Goal: Transaction & Acquisition: Purchase product/service

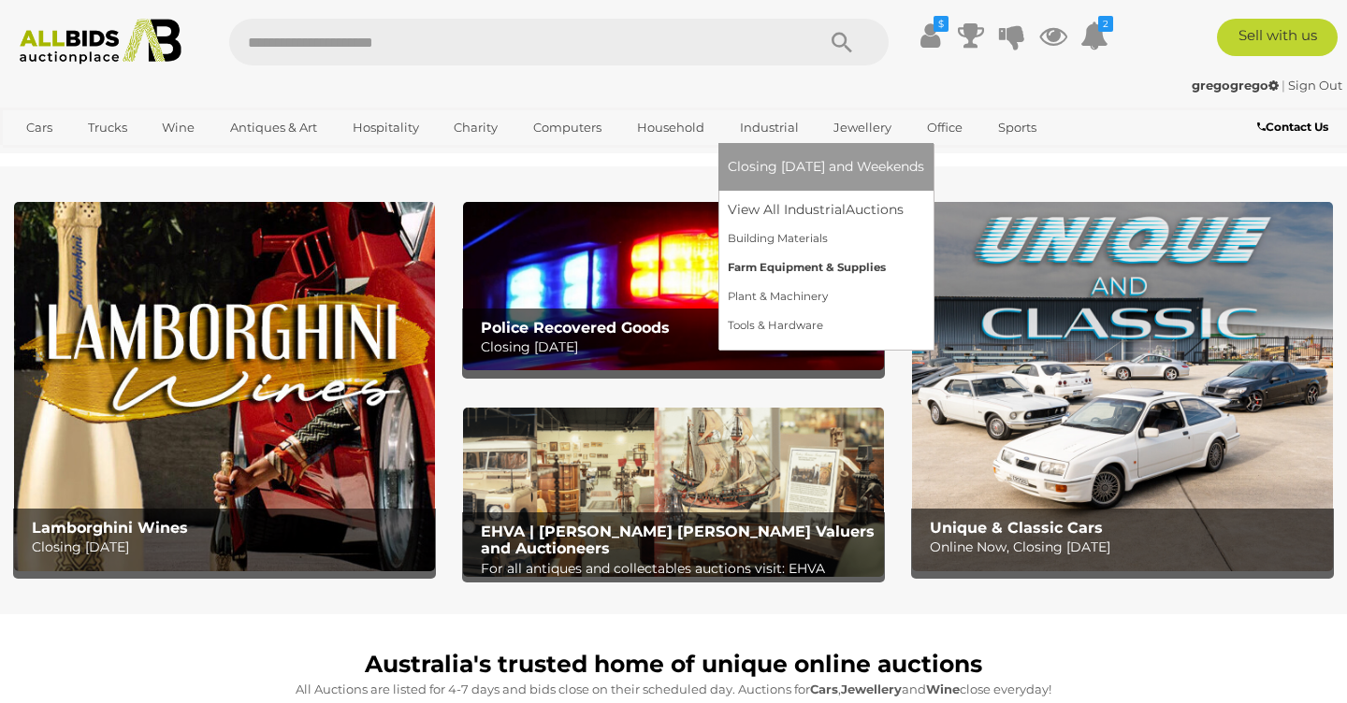
click at [785, 262] on link "Farm Equipment & Supplies" at bounding box center [826, 267] width 196 height 29
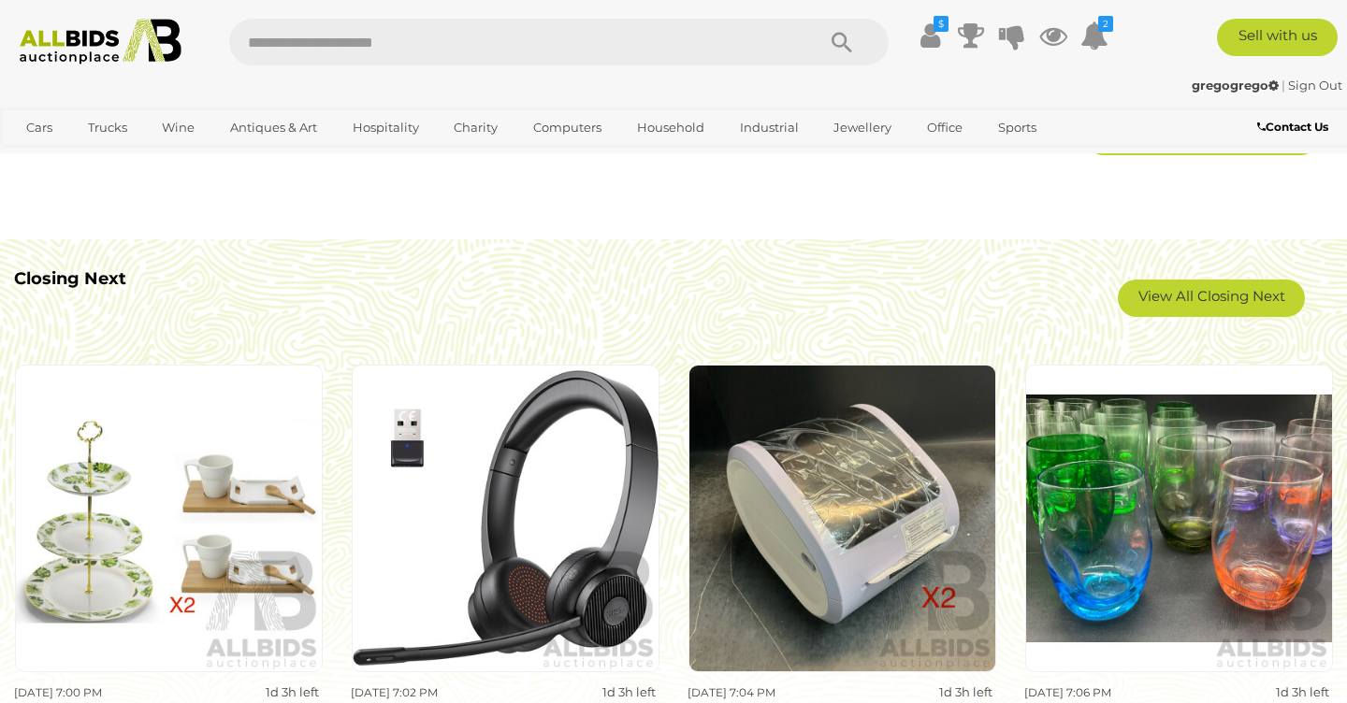
scroll to position [1001, 0]
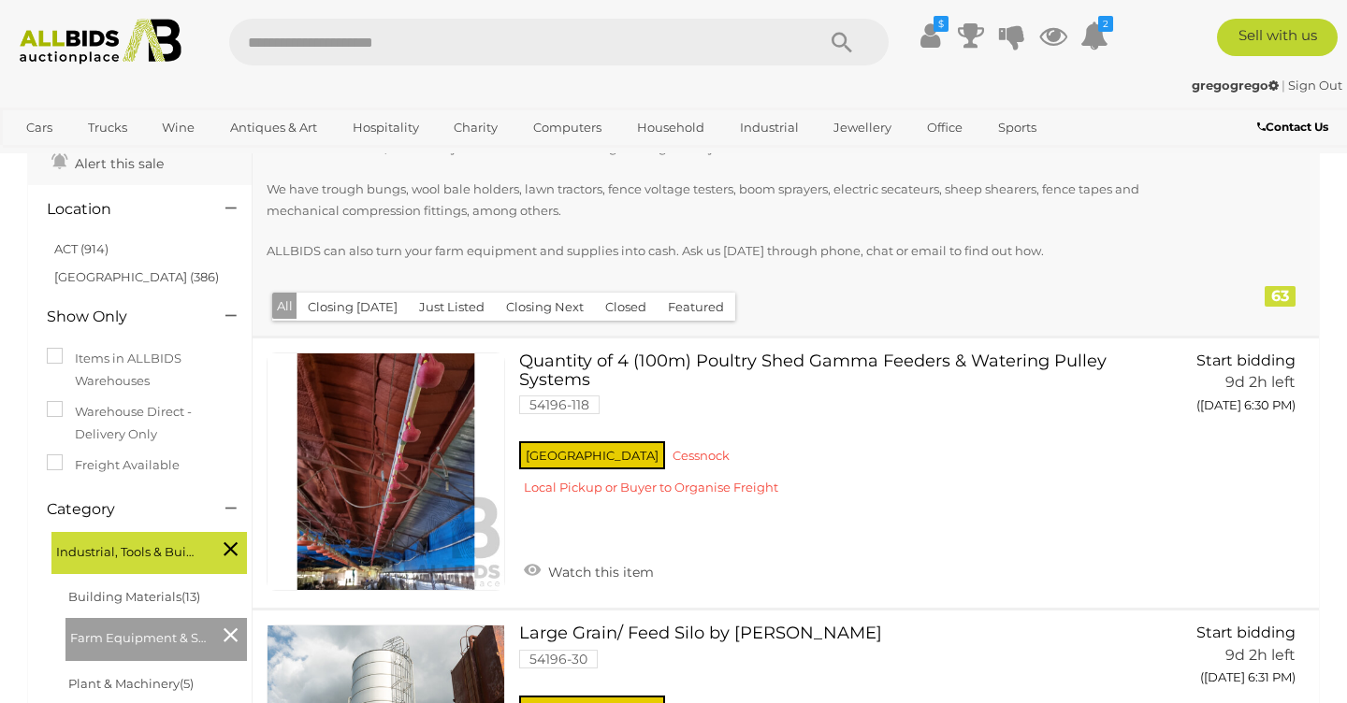
scroll to position [162, 0]
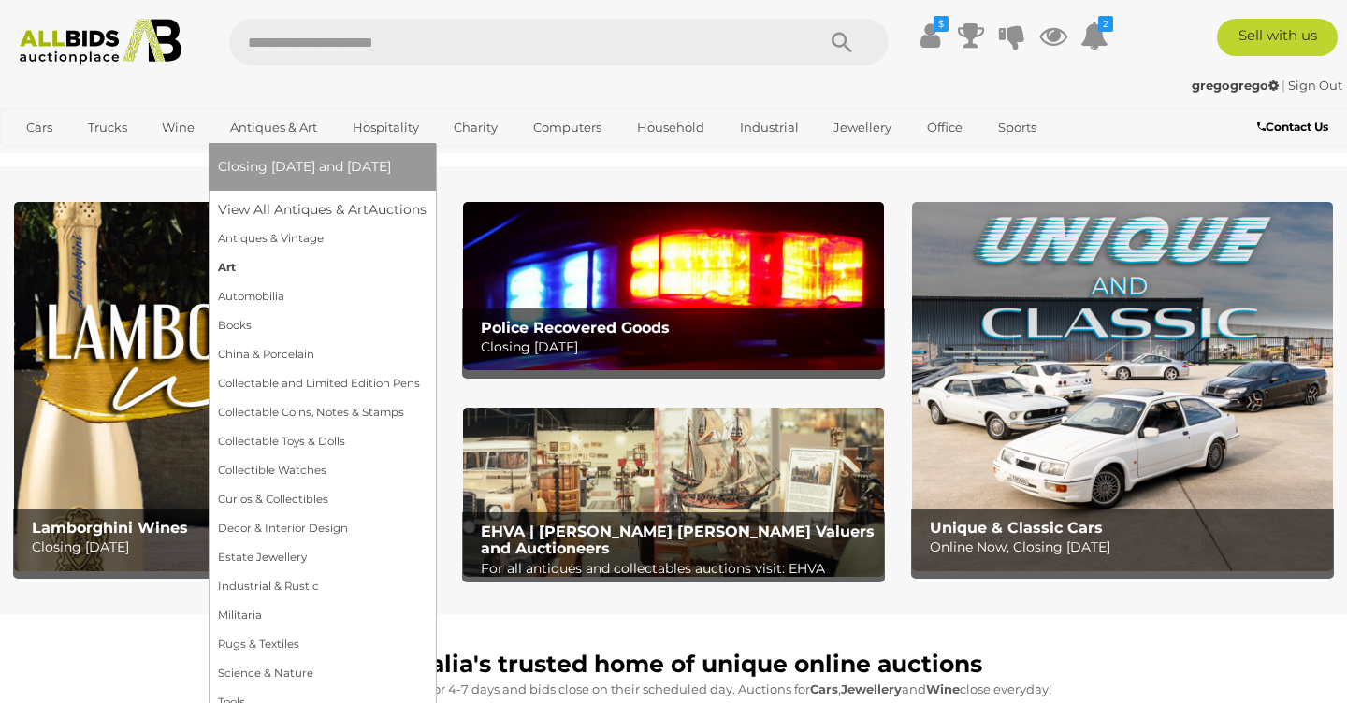
click at [224, 268] on link "Art" at bounding box center [322, 267] width 209 height 29
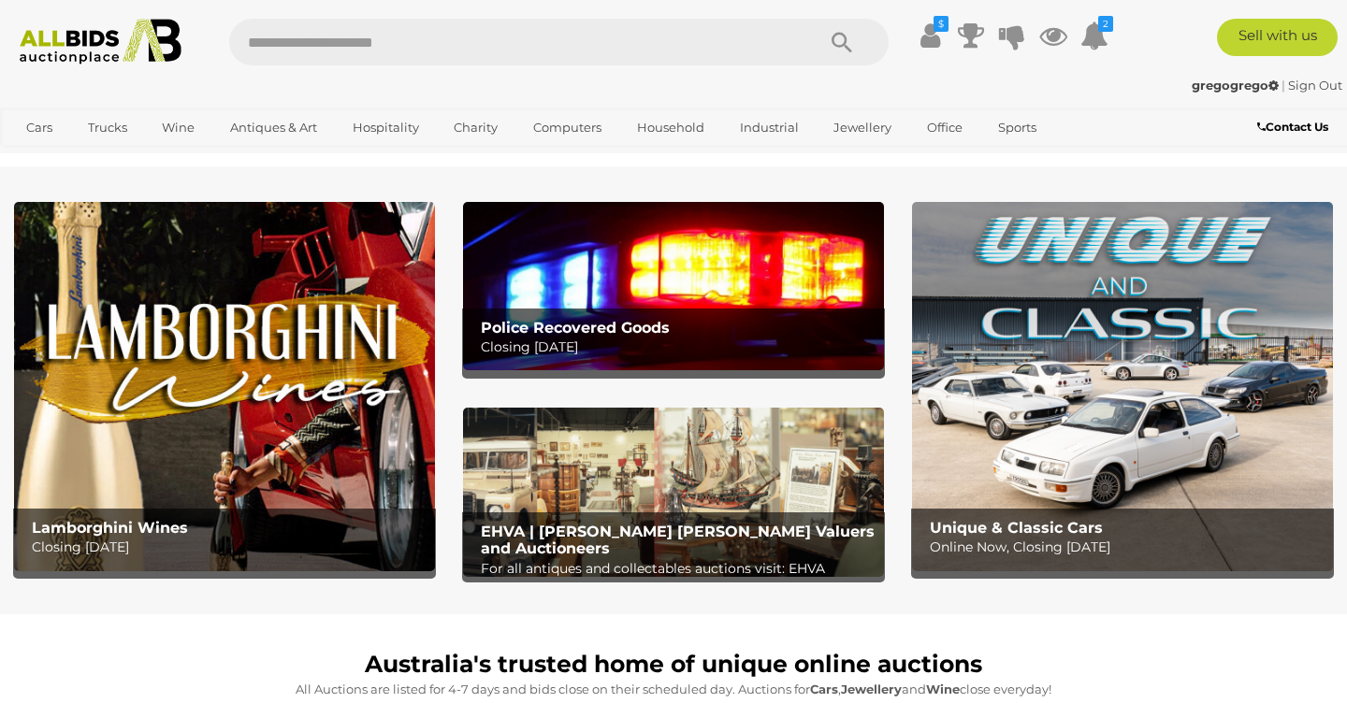
click at [676, 299] on img at bounding box center [673, 286] width 421 height 168
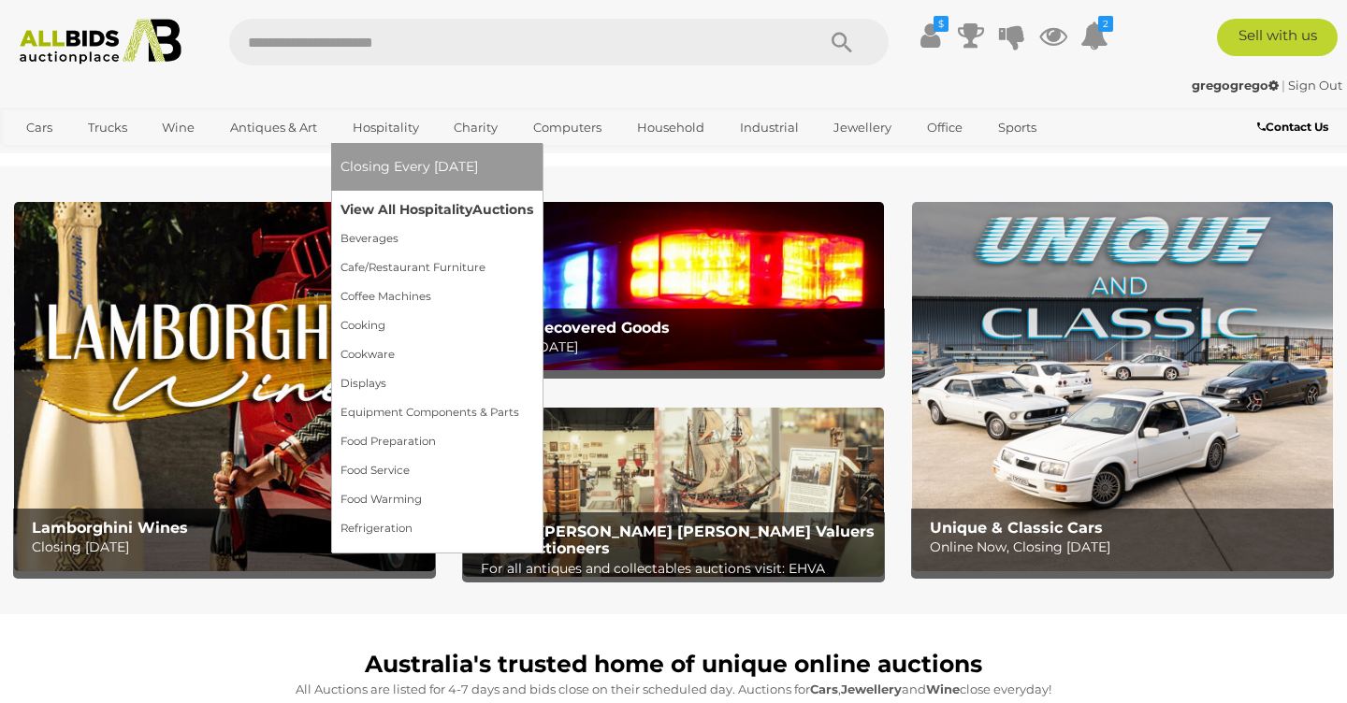
click at [394, 216] on link "View All Hospitality Auctions" at bounding box center [436, 209] width 193 height 29
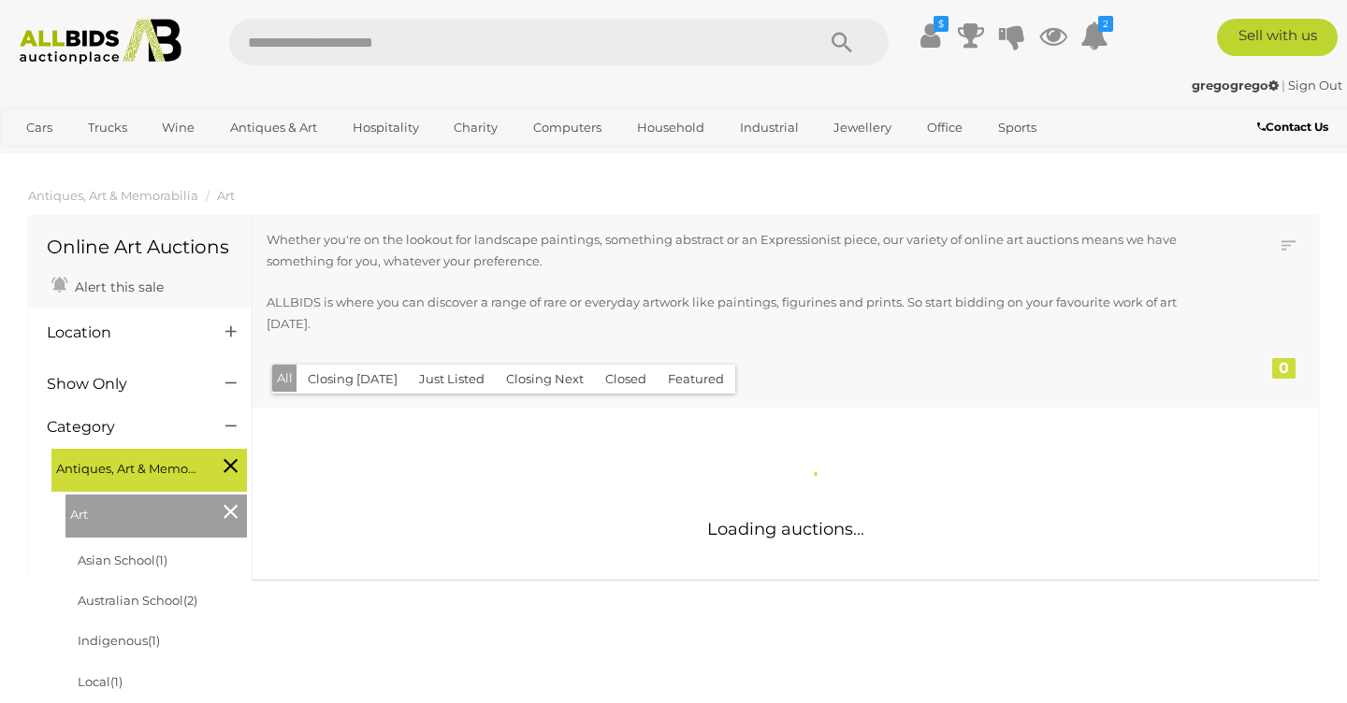
scroll to position [9, 0]
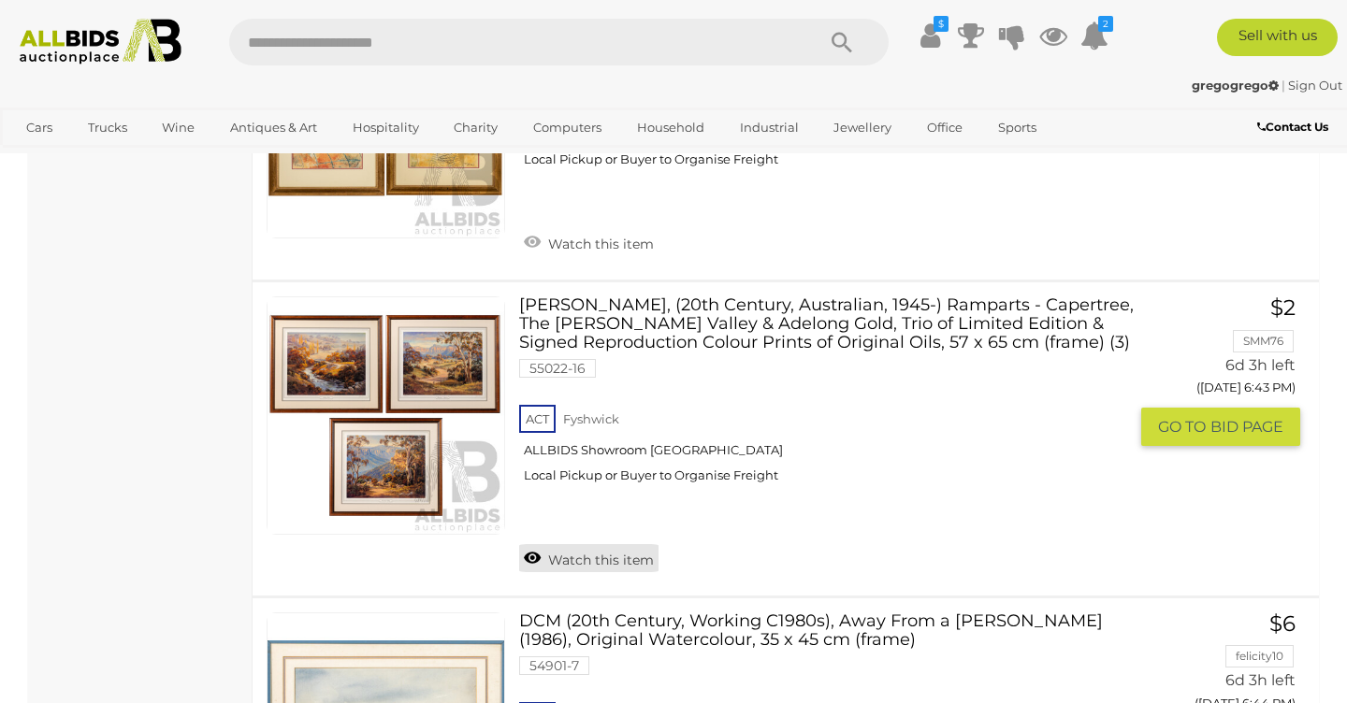
scroll to position [14963, 0]
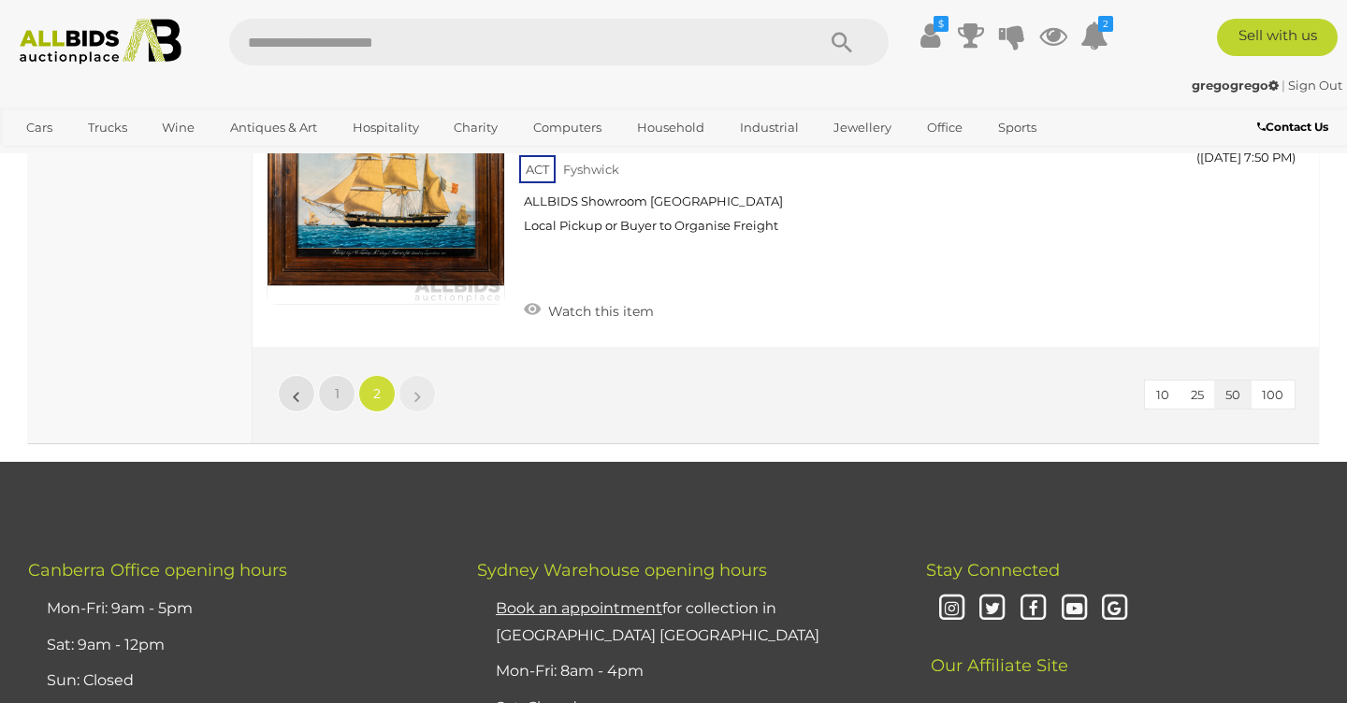
scroll to position [10402, 0]
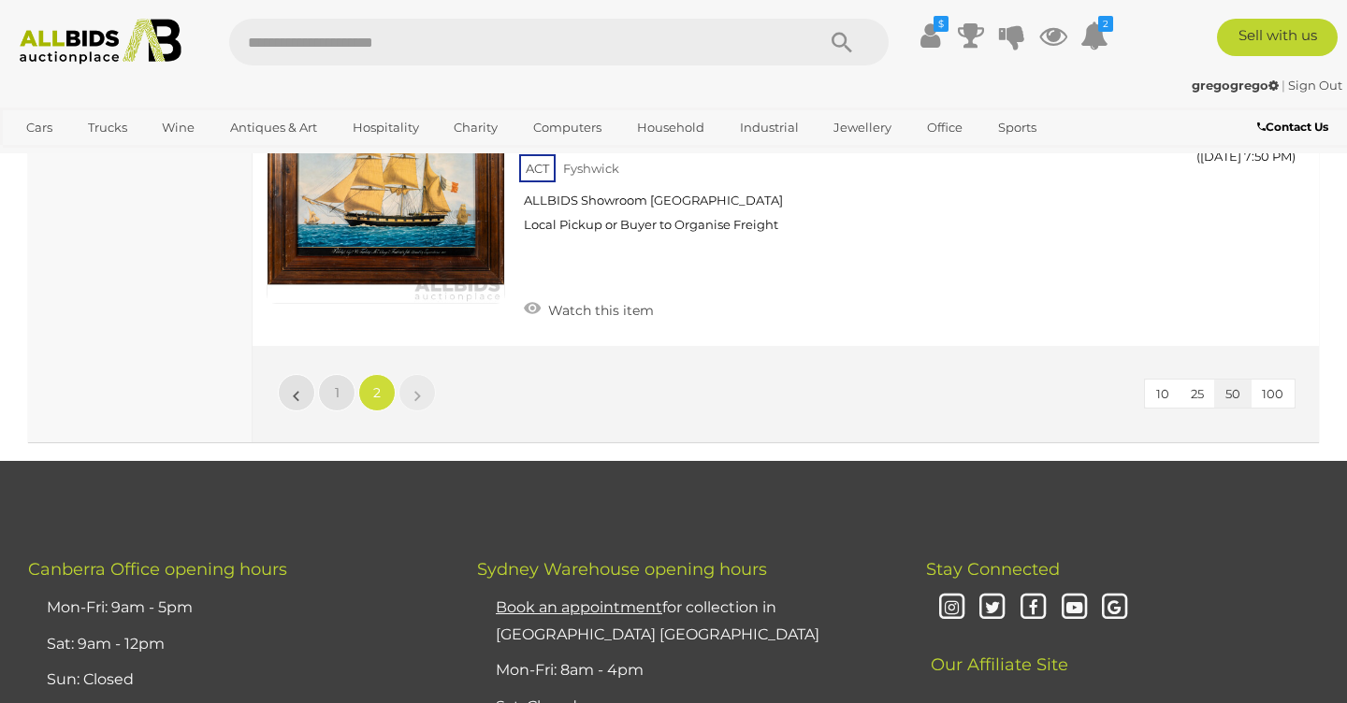
scroll to position [250, 0]
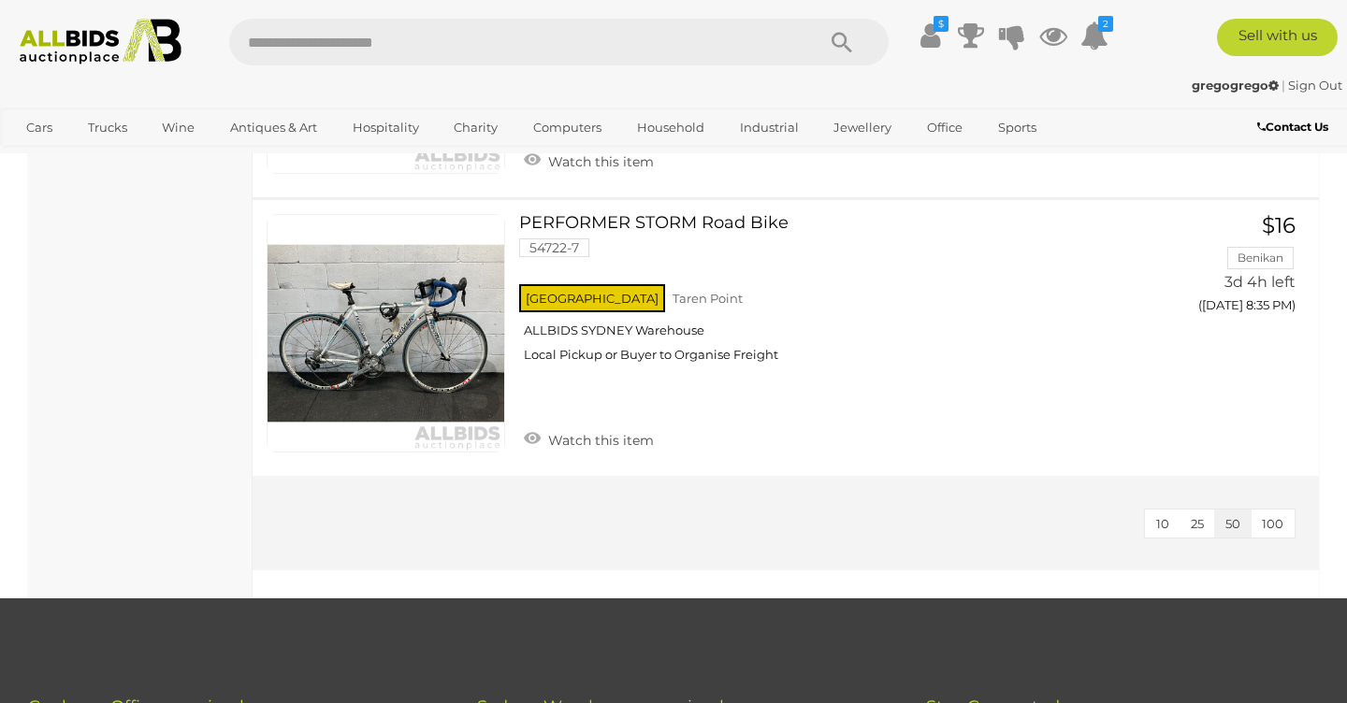
scroll to position [6187, 0]
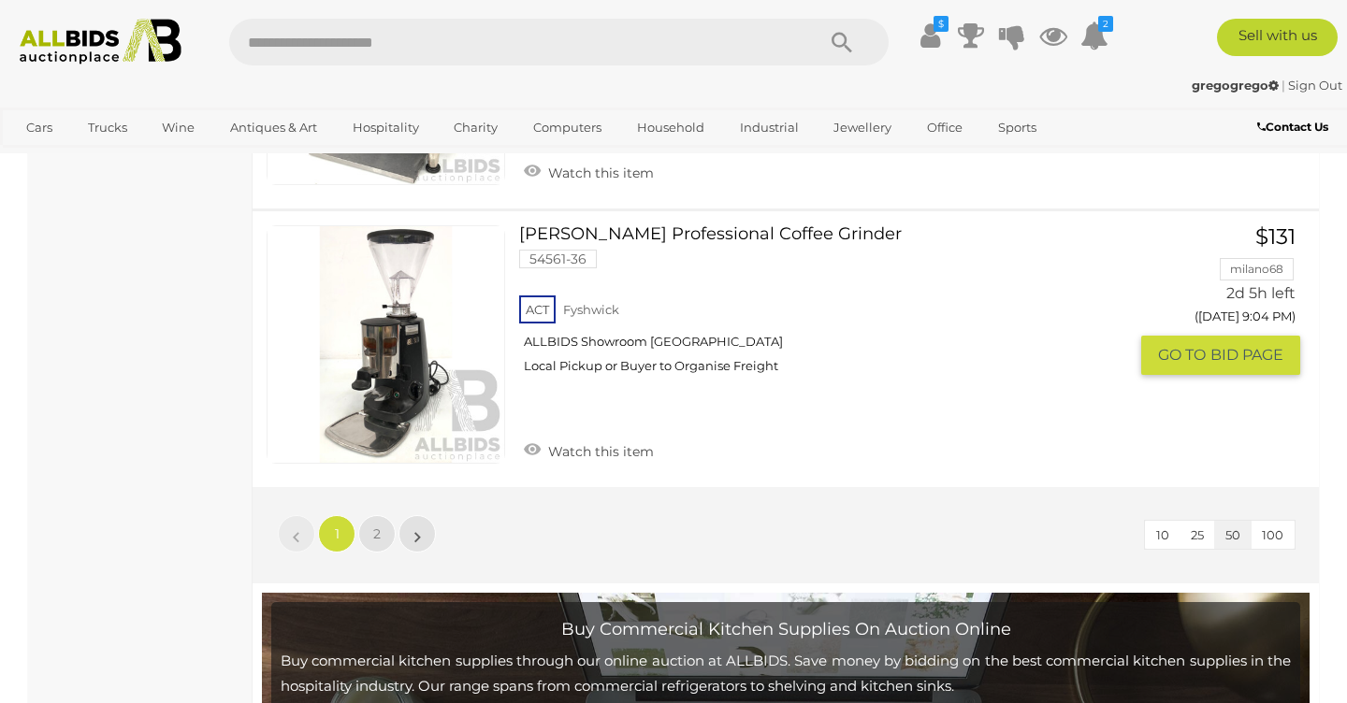
scroll to position [14175, 0]
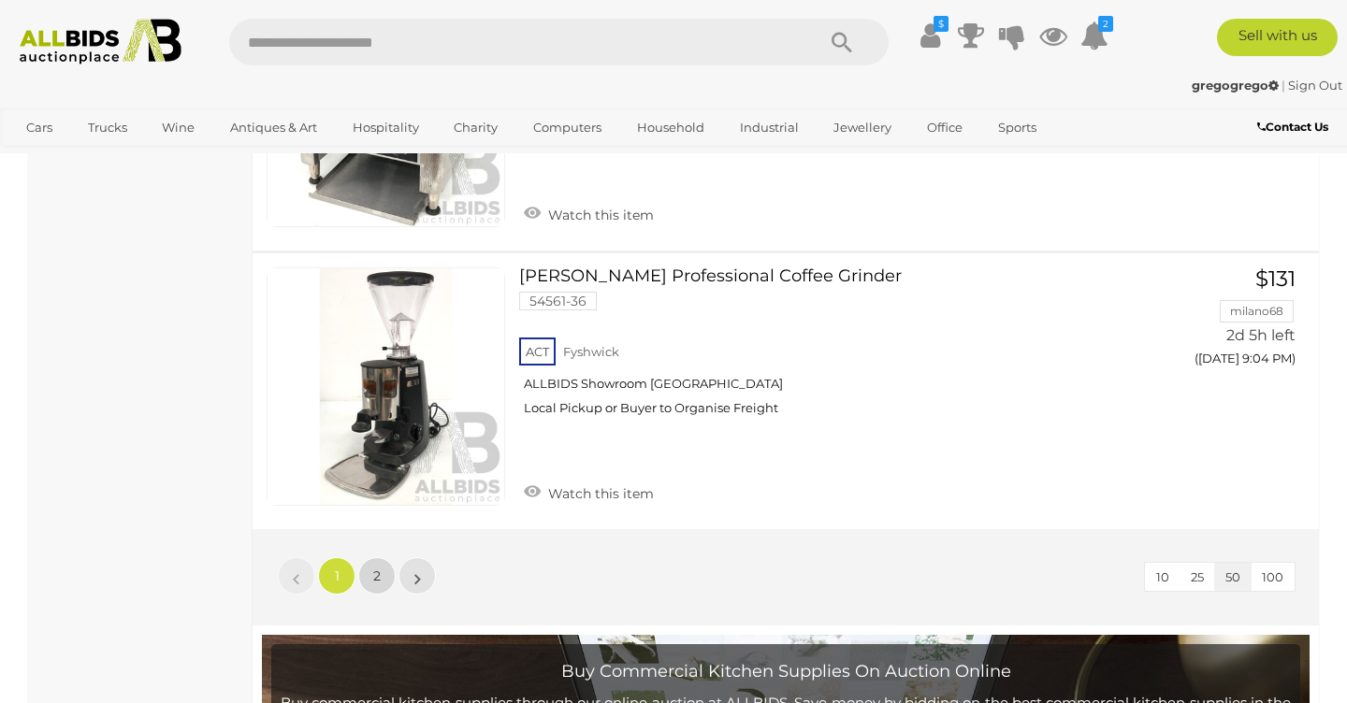
click at [377, 568] on span "2" at bounding box center [376, 576] width 7 height 17
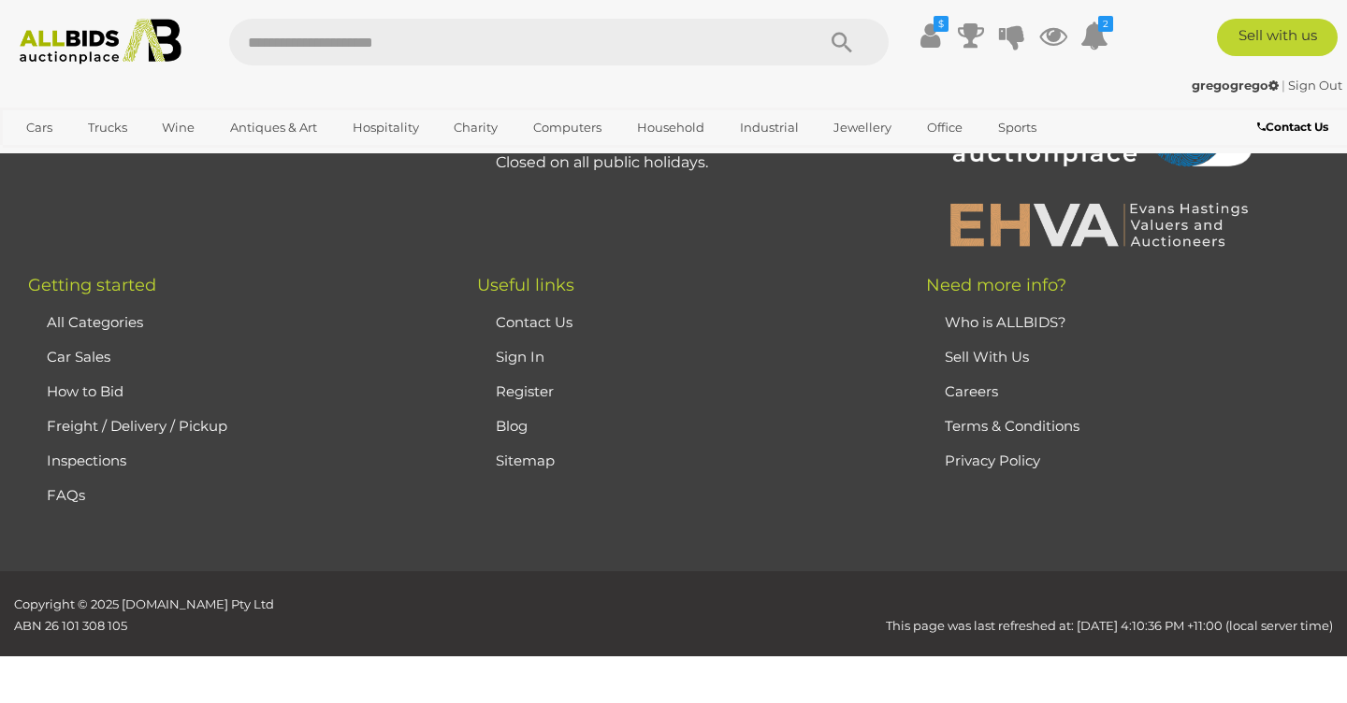
scroll to position [525, 0]
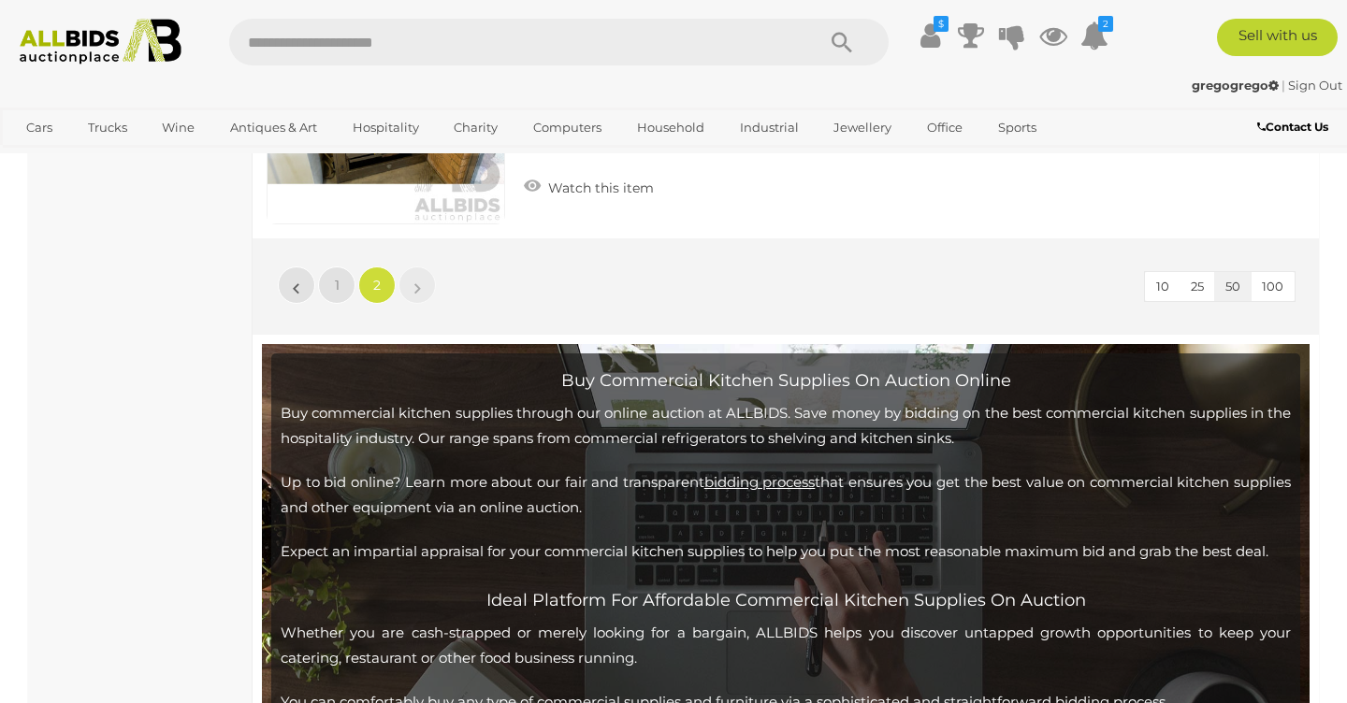
scroll to position [2050, 0]
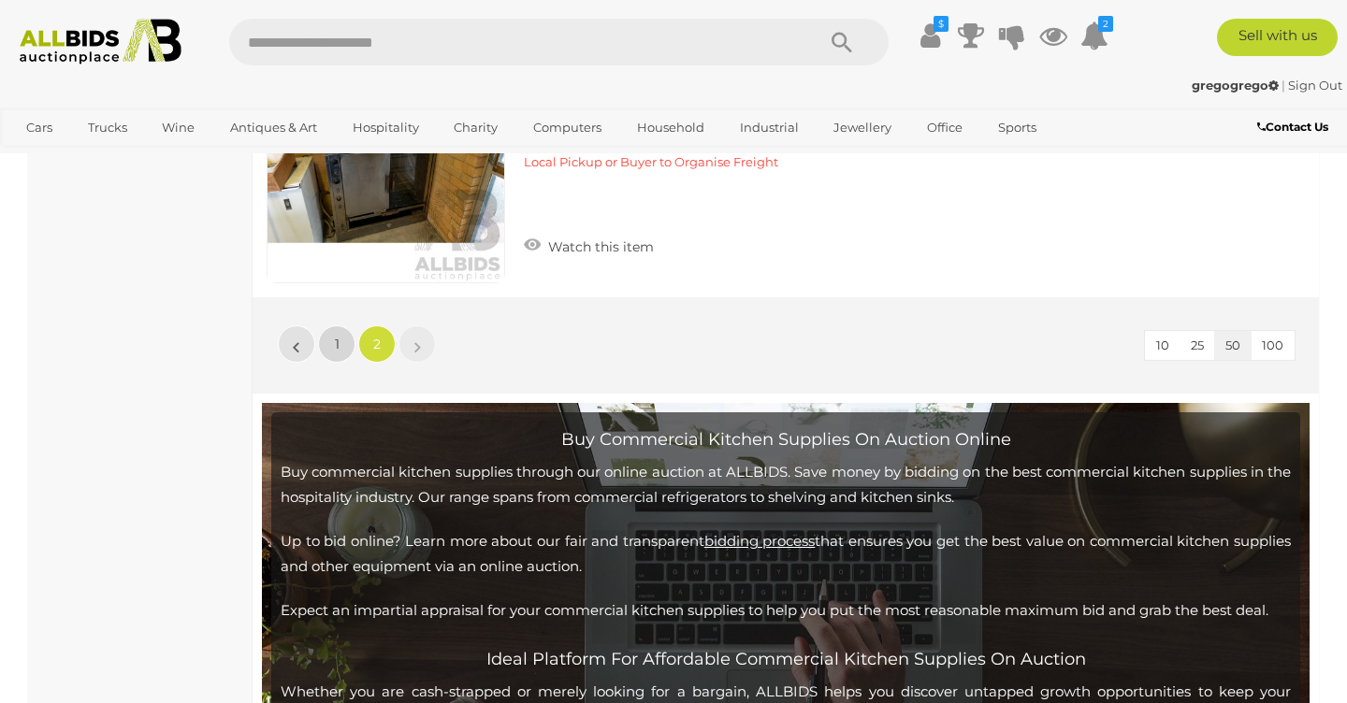
click at [339, 339] on span "1" at bounding box center [337, 344] width 5 height 17
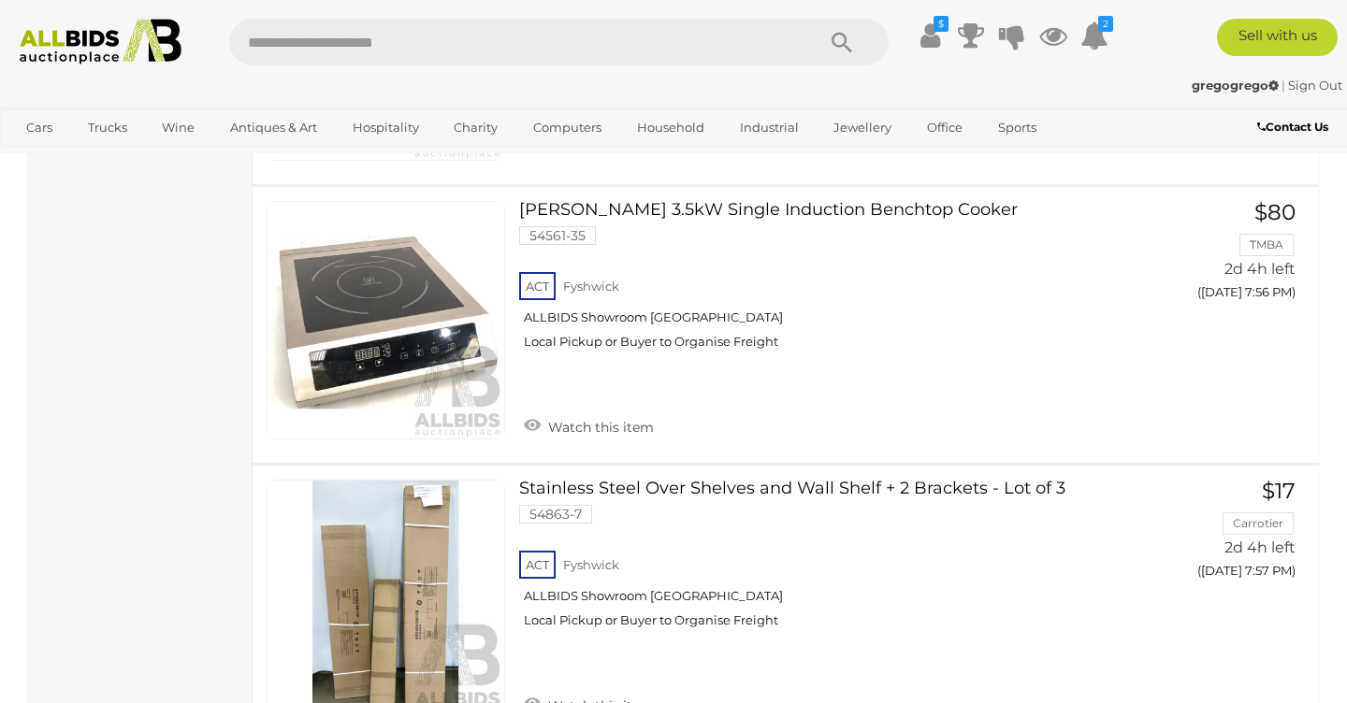
scroll to position [7866, 0]
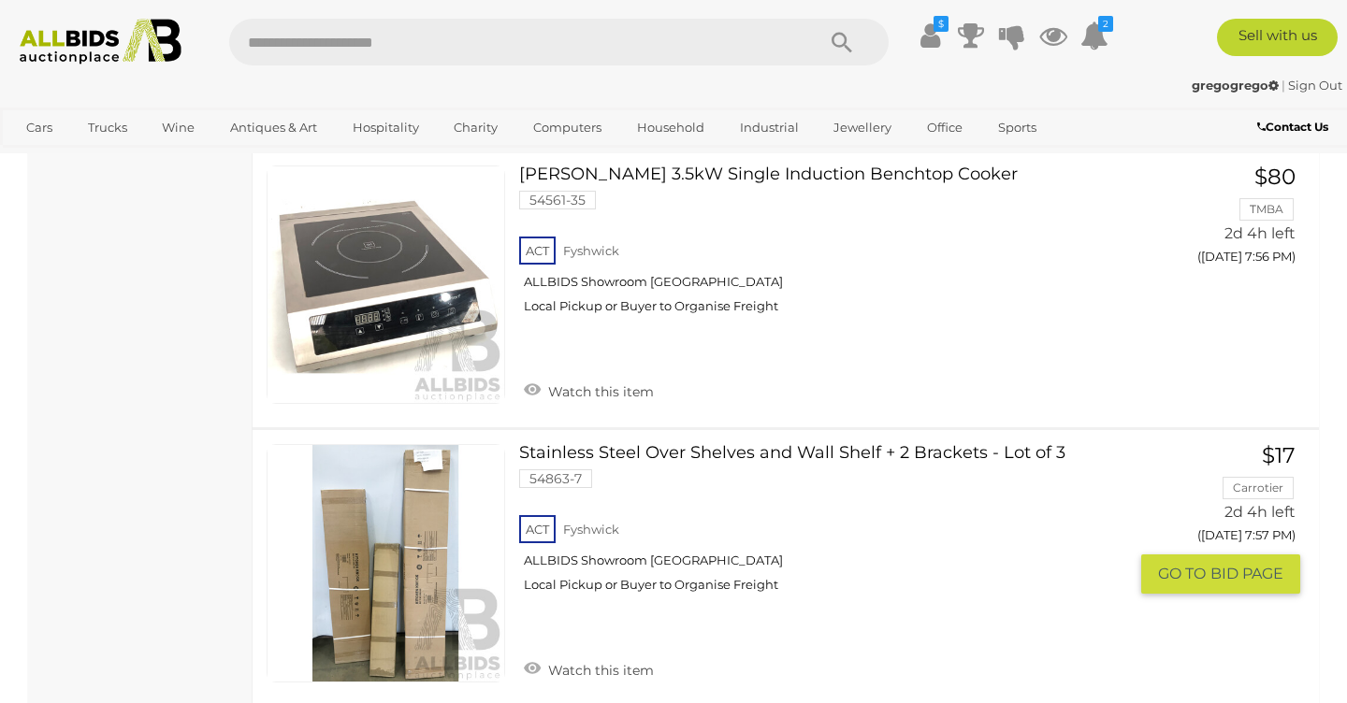
click at [427, 549] on link at bounding box center [386, 563] width 239 height 239
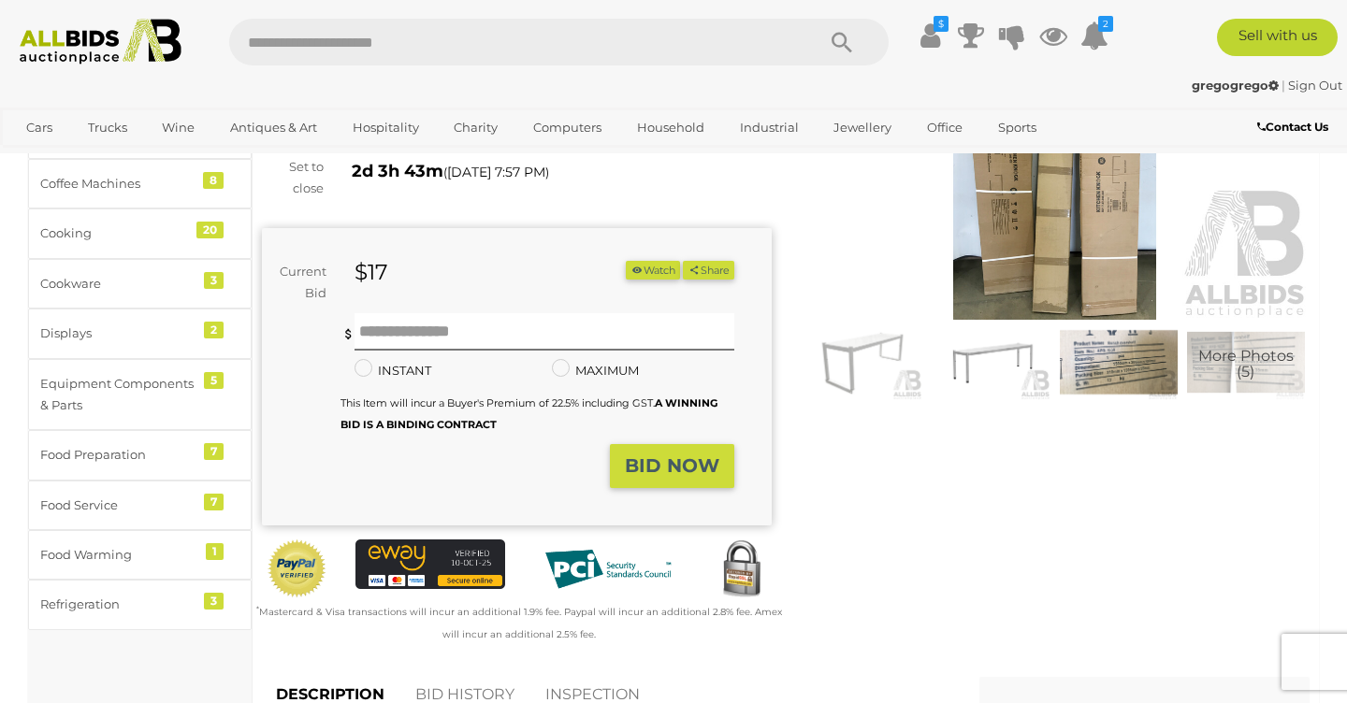
scroll to position [211, 0]
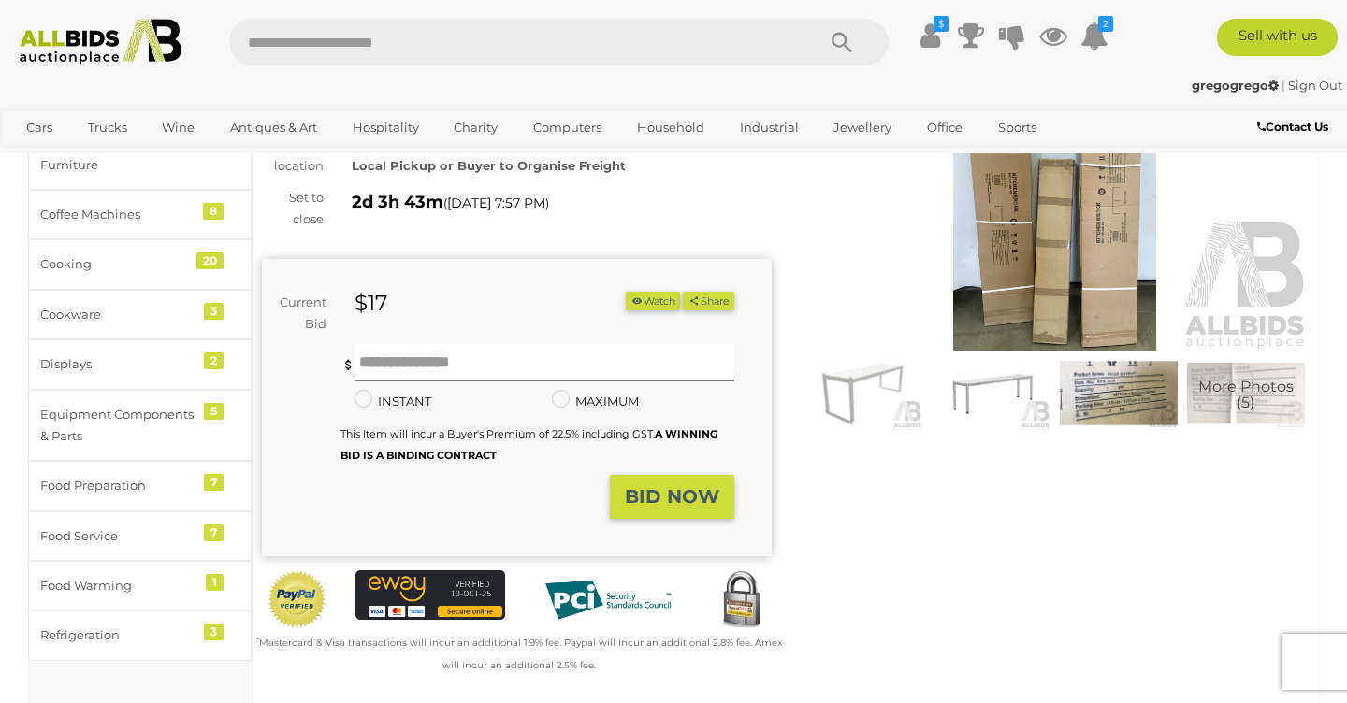
click at [859, 382] on img at bounding box center [863, 393] width 118 height 76
